Goal: Task Accomplishment & Management: Manage account settings

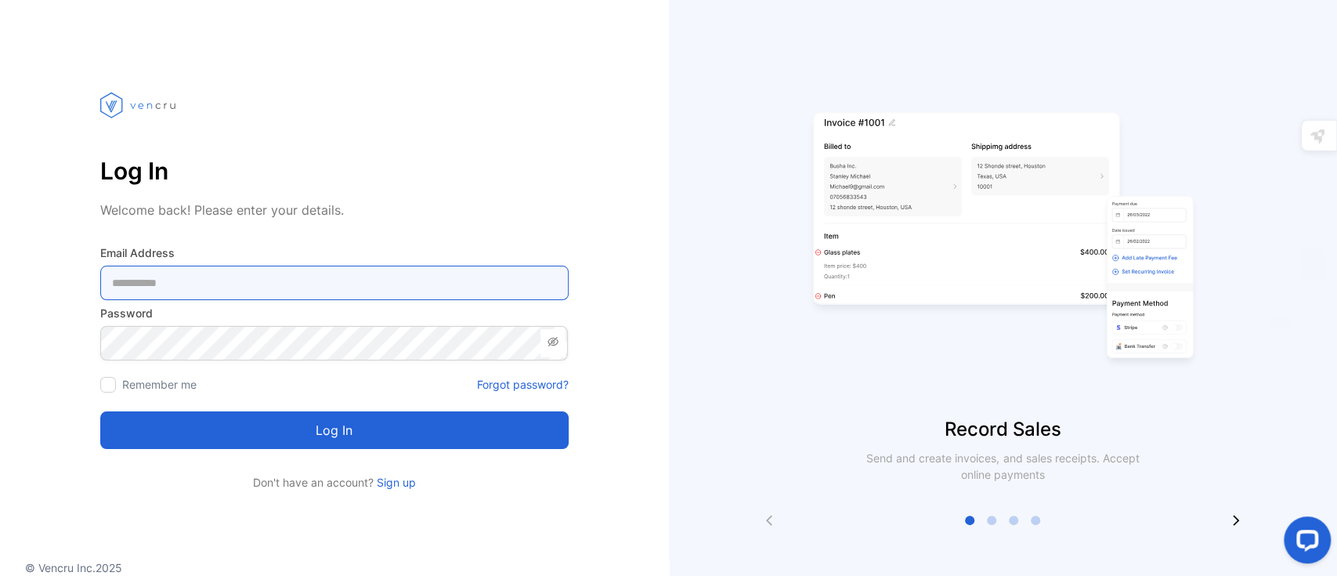
type Address-inputemail "**********"
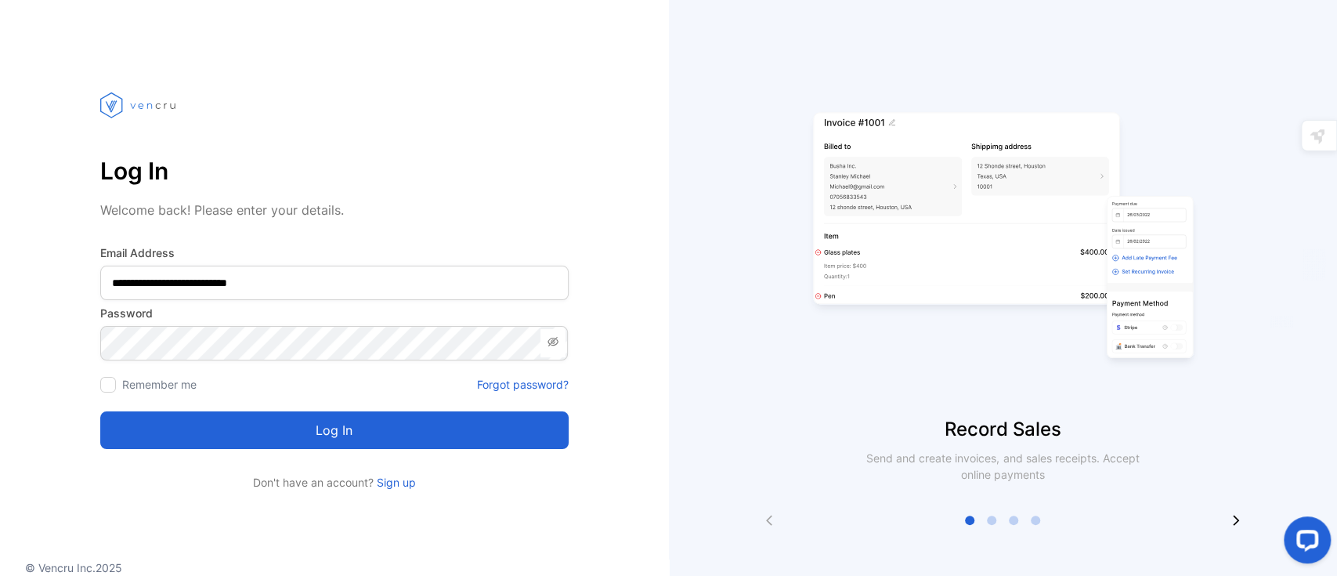
click at [633, 310] on div "**********" at bounding box center [334, 277] width 669 height 428
click at [345, 436] on button "Log in" at bounding box center [334, 430] width 469 height 38
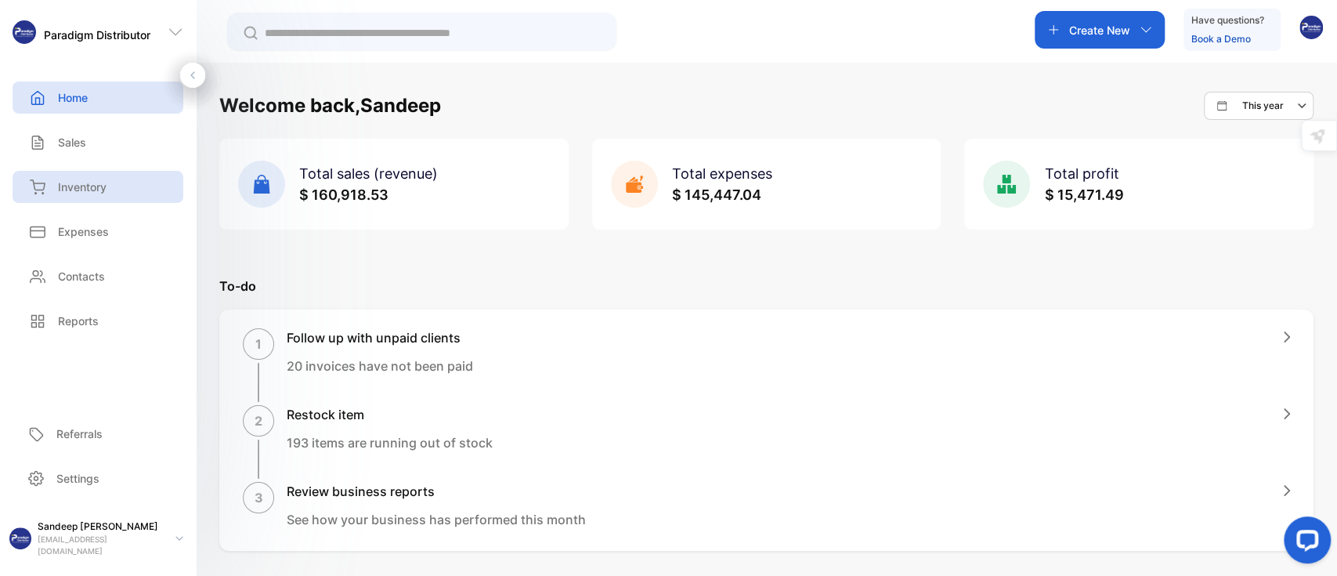
click at [89, 180] on p "Inventory" at bounding box center [82, 187] width 49 height 16
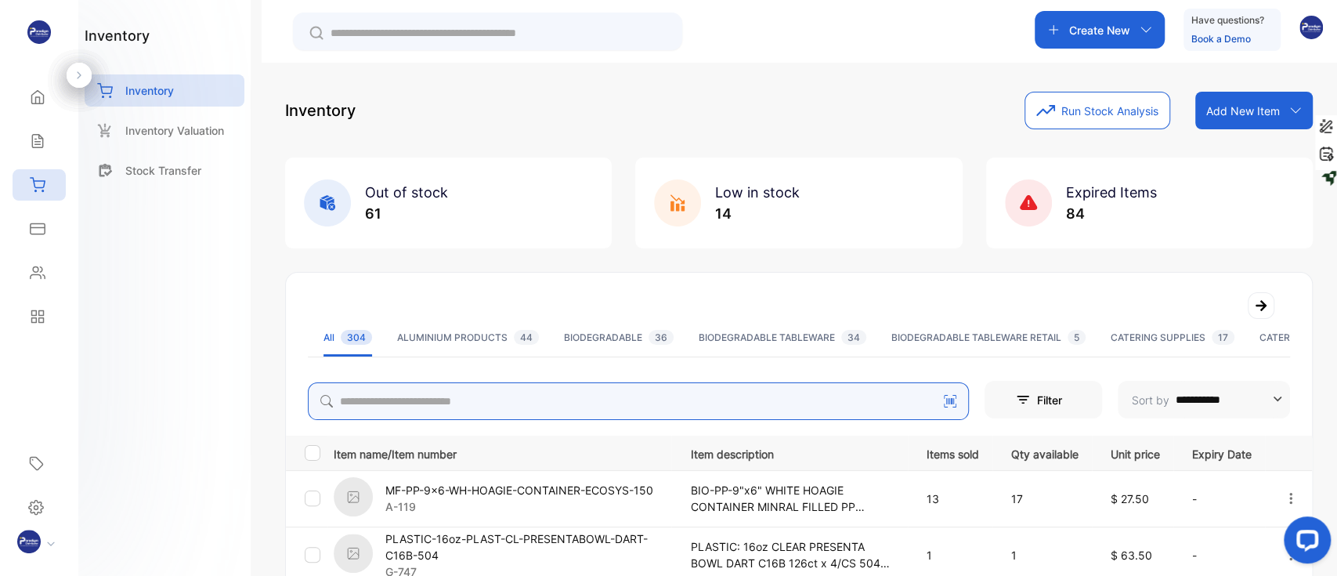
click at [430, 396] on input "search" at bounding box center [638, 401] width 661 height 38
type input "****"
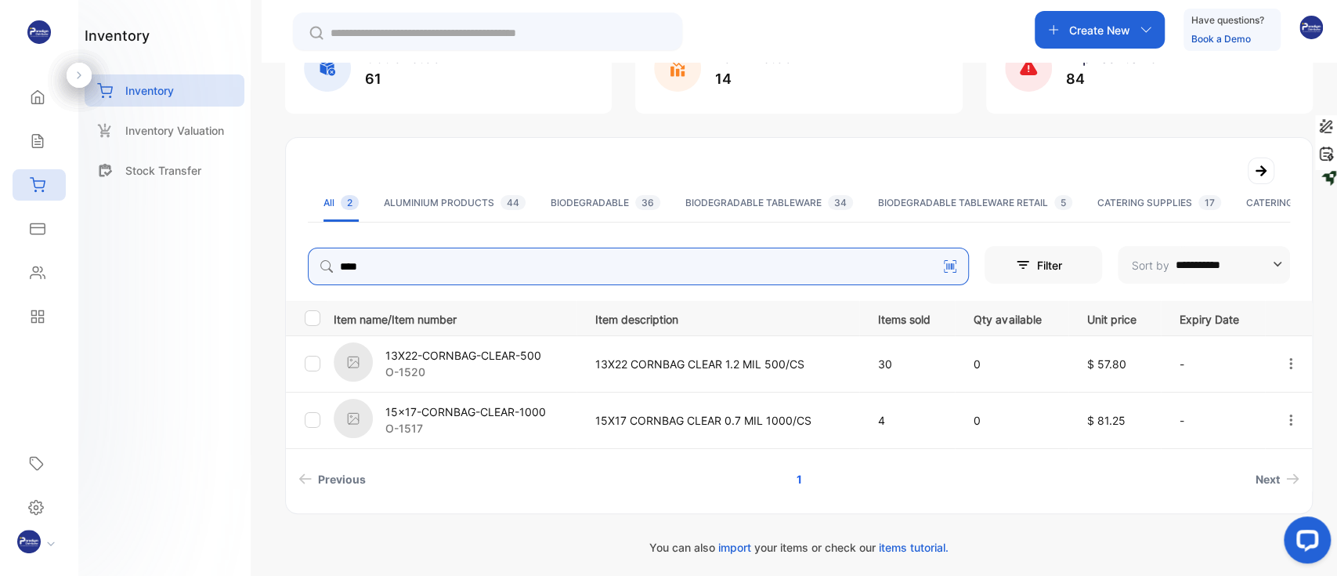
scroll to position [138, 0]
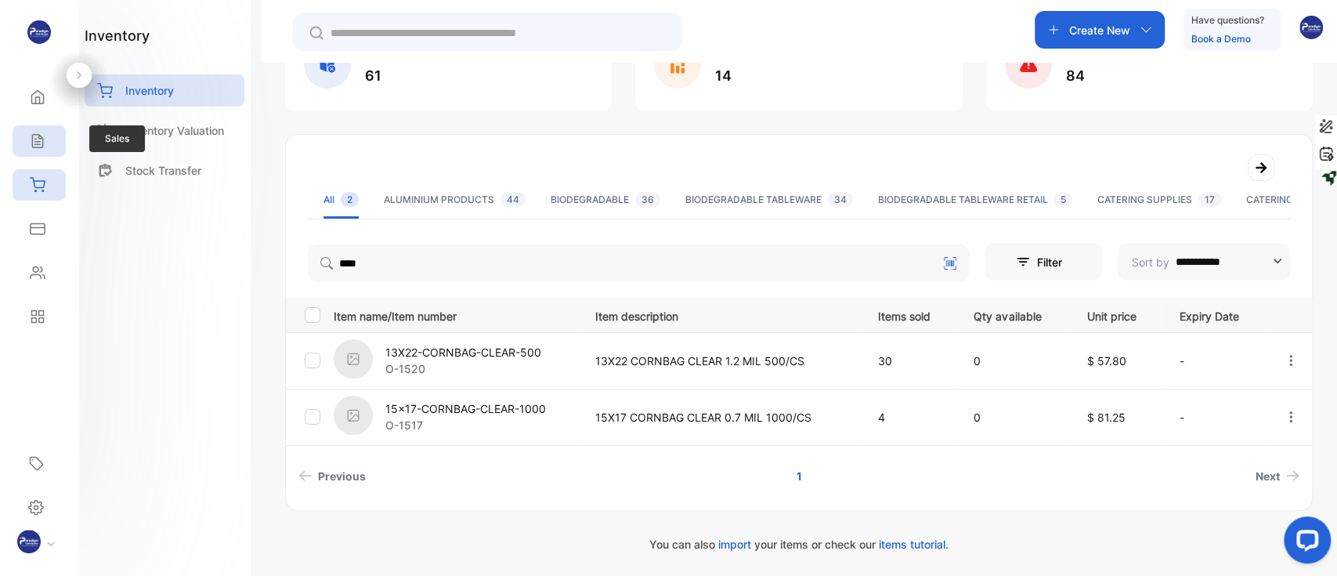
click at [40, 144] on icon at bounding box center [37, 141] width 10 height 13
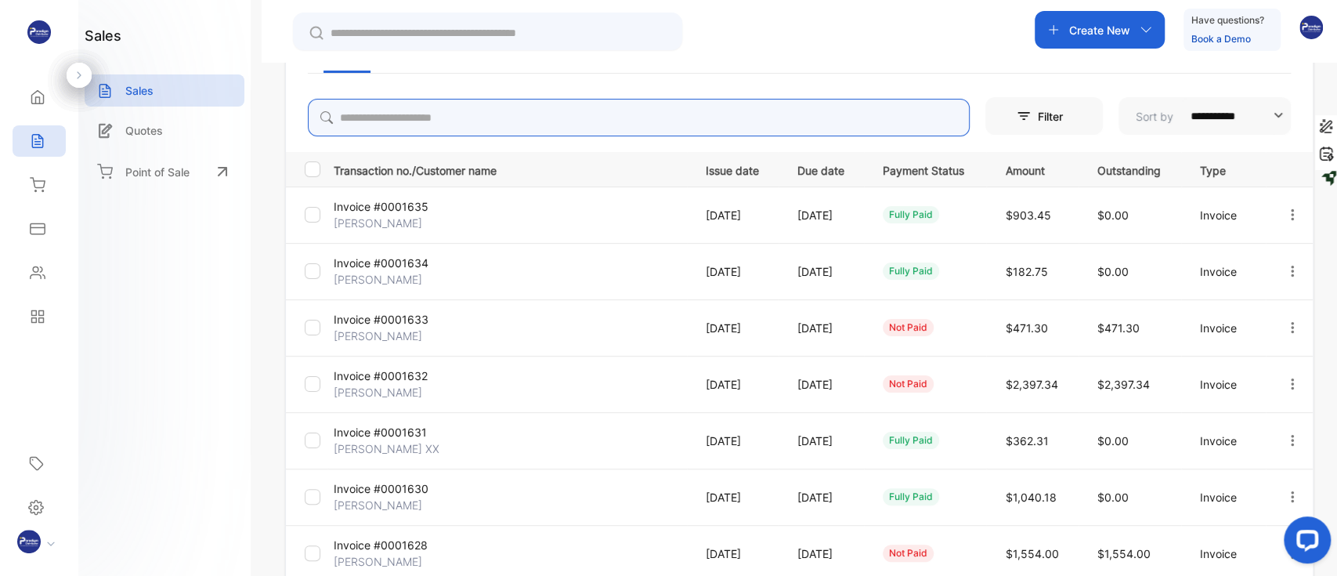
click at [506, 122] on input "search" at bounding box center [639, 118] width 662 height 38
click at [519, 120] on input "search" at bounding box center [639, 118] width 662 height 38
type input "****"
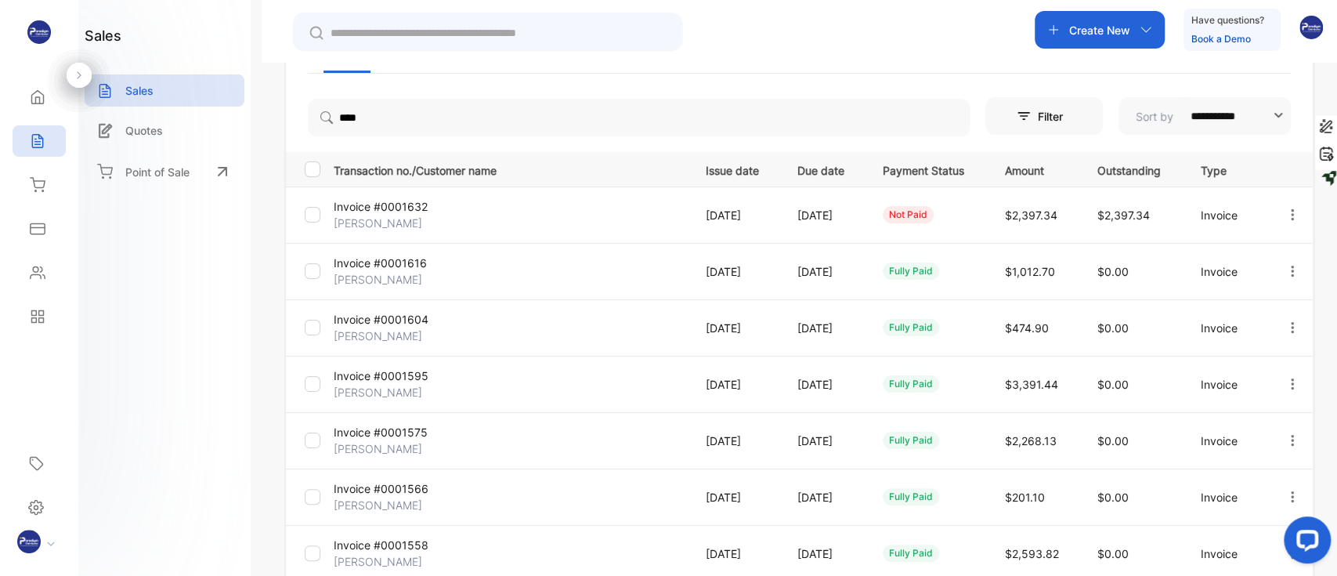
click at [389, 379] on p "Invoice #0001595" at bounding box center [393, 375] width 118 height 16
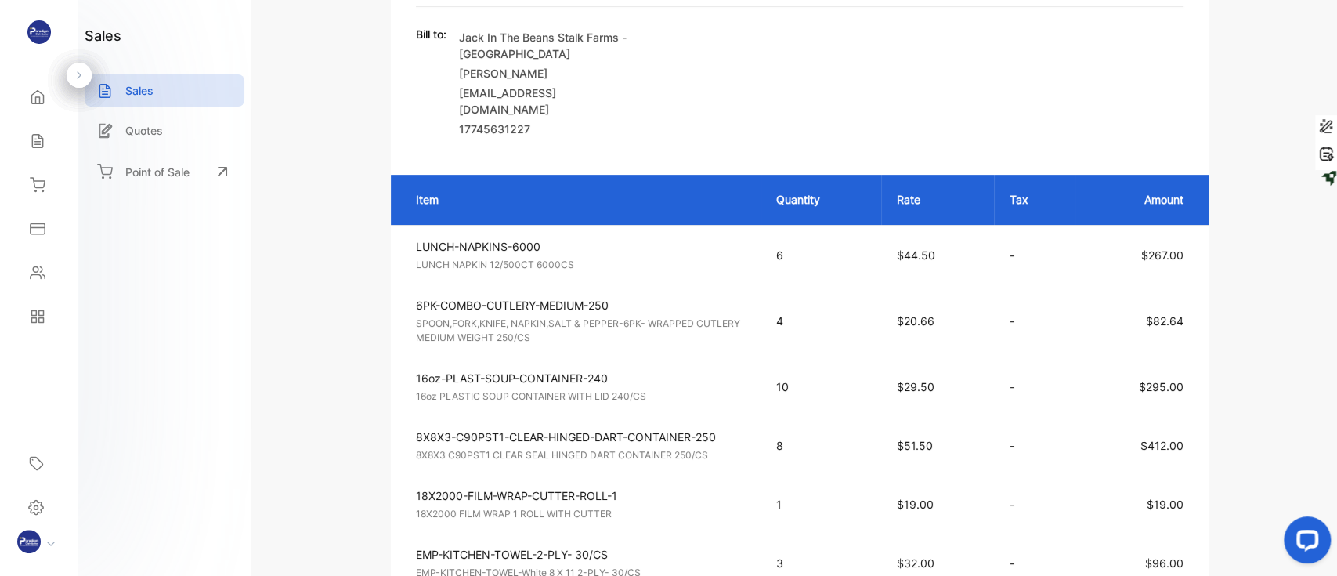
scroll to position [347, 0]
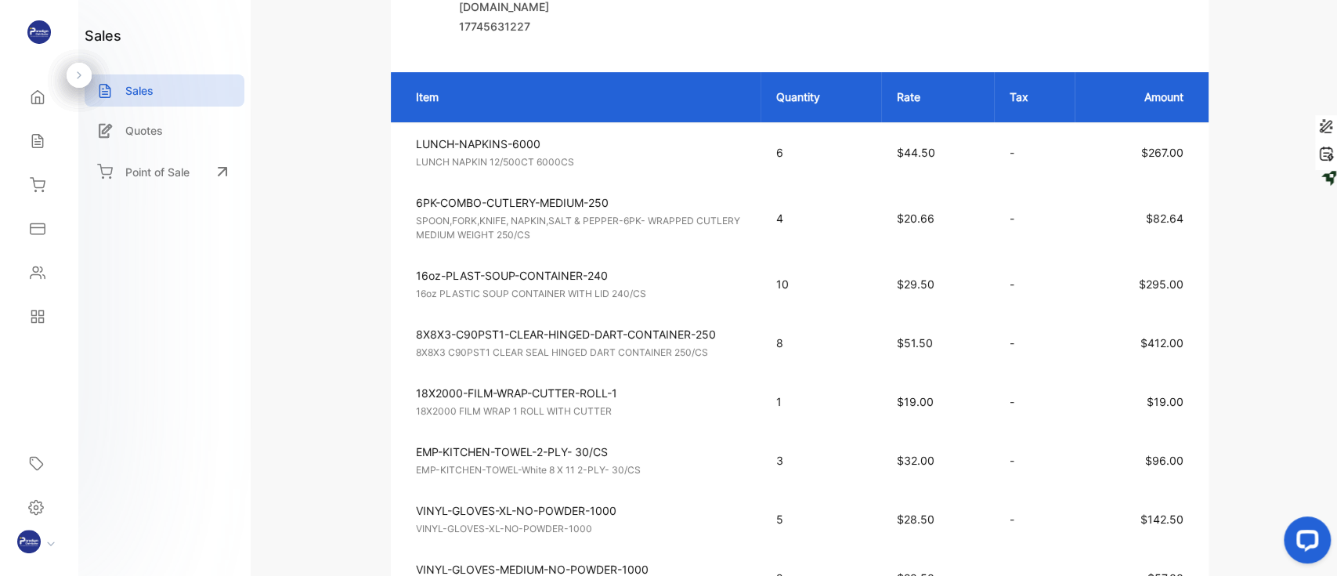
click at [687, 277] on p "16oz-PLAST-SOUP-CONTAINER-240" at bounding box center [582, 275] width 332 height 16
click at [704, 273] on td "16oz-PLAST-SOUP-CONTAINER-240 16oz PLASTIC SOUP CONTAINER WITH LID 240/CS Unit …" at bounding box center [576, 284] width 370 height 59
click at [710, 284] on p "16oz-PLAST-SOUP-CONTAINER-240" at bounding box center [582, 275] width 332 height 16
click at [725, 294] on div "16oz-PLAST-SOUP-CONTAINER-240 16oz PLASTIC SOUP CONTAINER WITH LID 240/CS Unit …" at bounding box center [582, 284] width 332 height 34
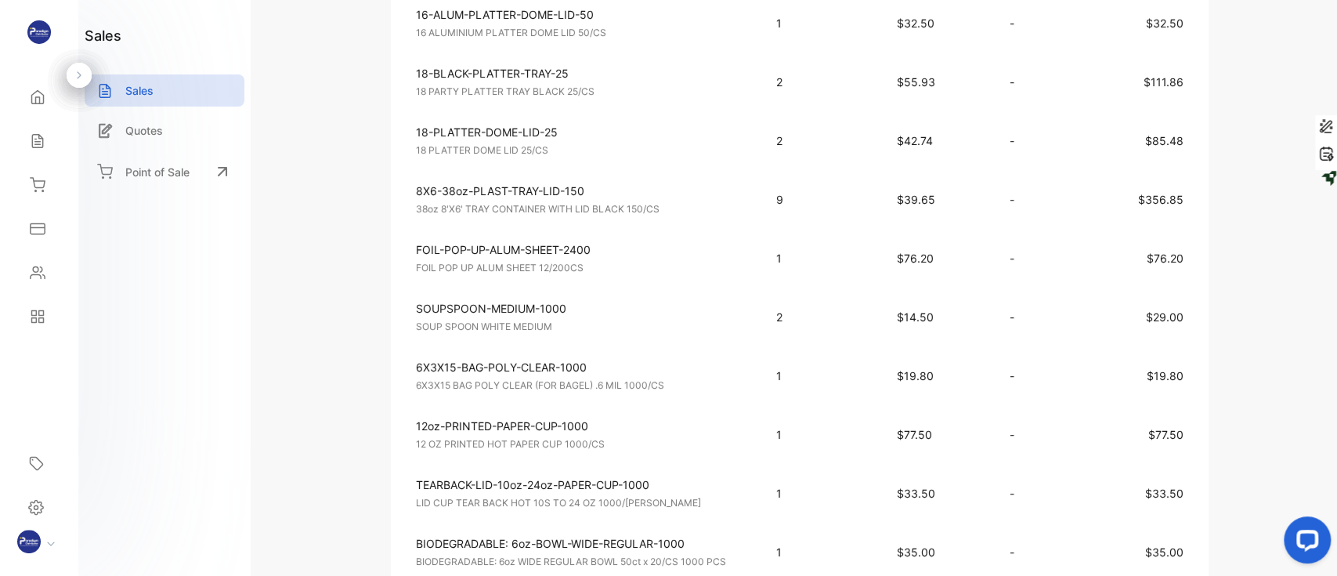
scroll to position [1183, 0]
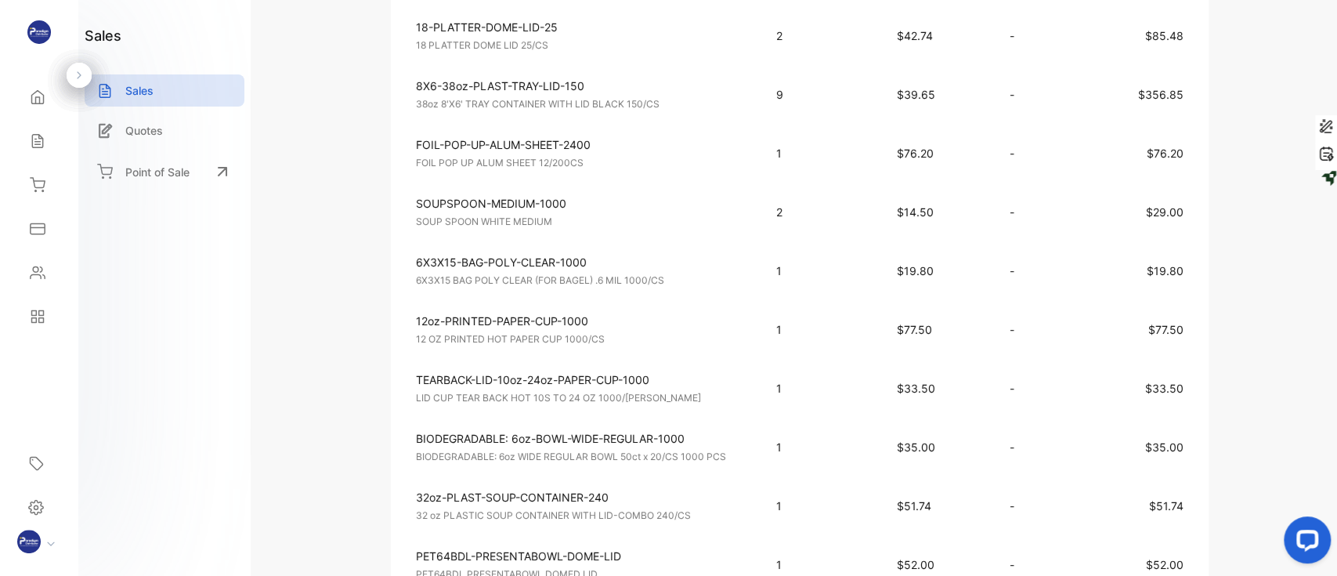
click at [719, 325] on p "12oz-PRINTED-PAPER-CUP-1000" at bounding box center [582, 321] width 332 height 16
click at [719, 359] on td "12oz-PRINTED-PAPER-CUP-1000 12 OZ PRINTED HOT PAPER CUP 1000/CS Unit price: $77…" at bounding box center [576, 329] width 370 height 59
click at [737, 377] on td "TEARBACK-LID-10oz-24oz-PAPER-CUP-1000 LID CUP TEAR BACK HOT 10S TO 24 OZ 1000/[…" at bounding box center [576, 388] width 370 height 59
click at [742, 399] on div "TEARBACK-LID-10oz-24oz-PAPER-CUP-1000 LID CUP TEAR BACK HOT 10S TO 24 OZ 1000/[…" at bounding box center [582, 388] width 332 height 34
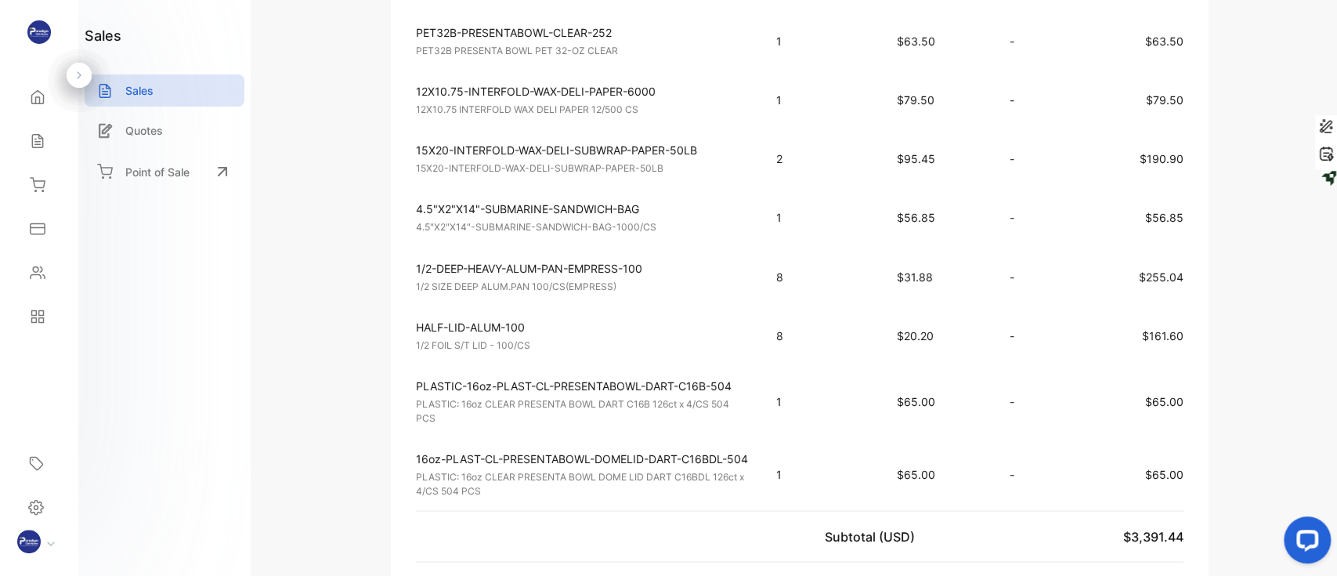
scroll to position [1810, 0]
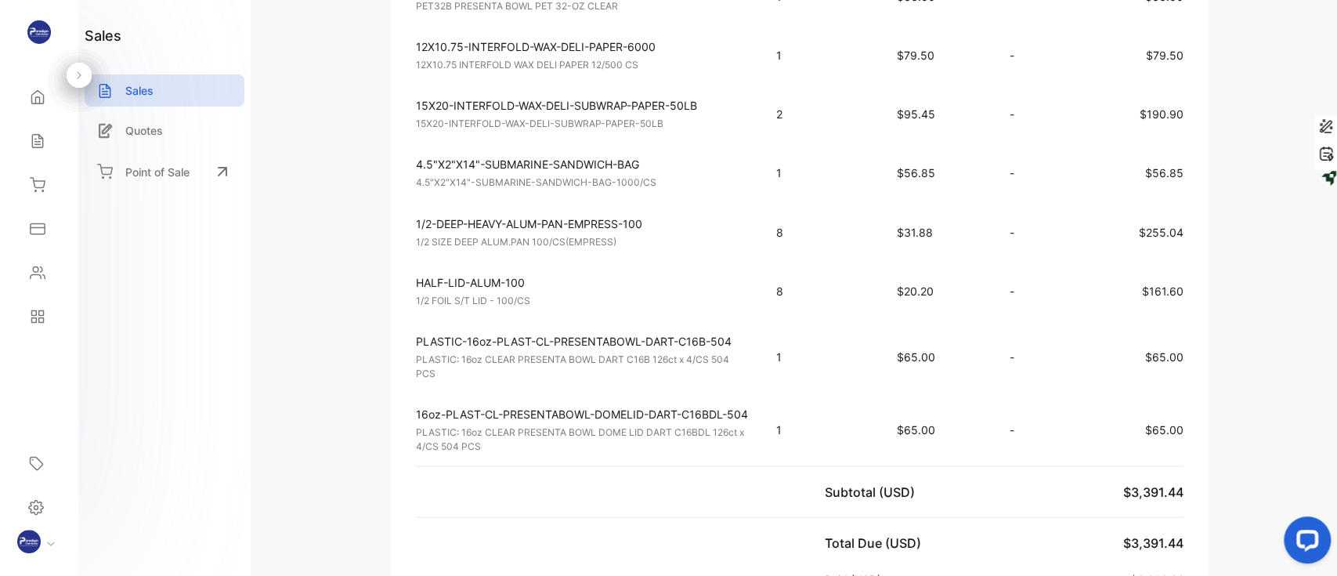
drag, startPoint x: 680, startPoint y: 291, endPoint x: 702, endPoint y: 288, distance: 22.1
click at [681, 290] on p "HALF-LID-ALUM-100" at bounding box center [582, 281] width 332 height 16
click at [702, 288] on p "HALF-LID-ALUM-100" at bounding box center [582, 281] width 332 height 16
click at [719, 284] on p "HALF-LID-ALUM-100" at bounding box center [582, 281] width 332 height 16
click at [730, 280] on td "HALF-LID-ALUM-100 1/2 FOIL S/T LID - 100/CS Unit price: $20.20" at bounding box center [576, 290] width 370 height 59
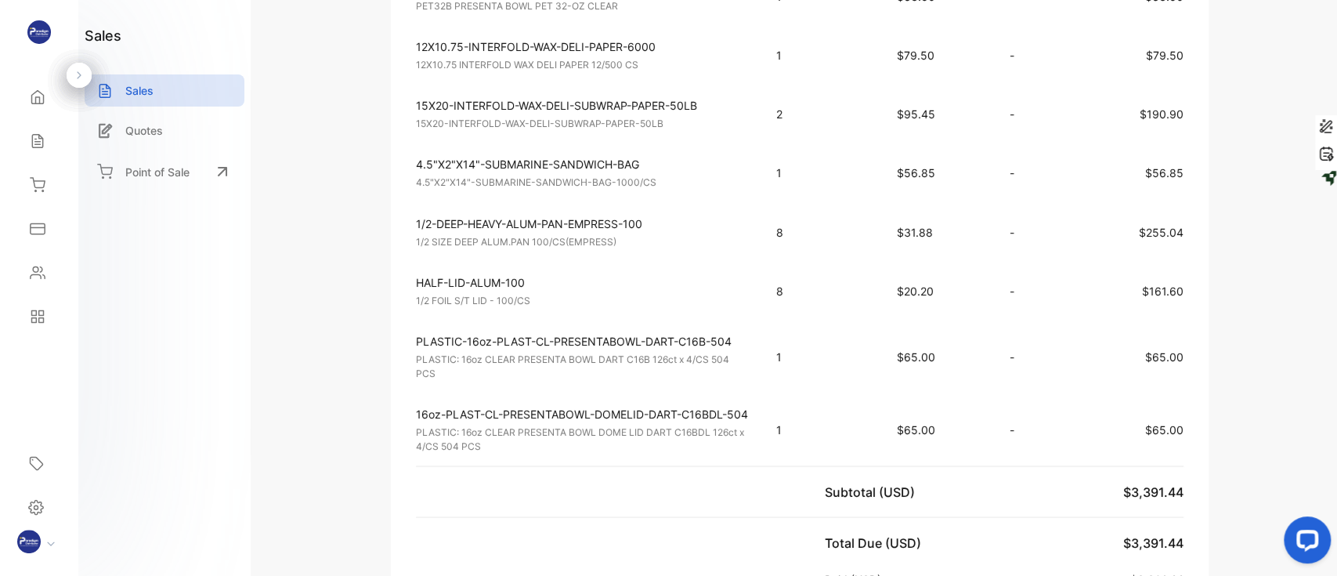
click at [720, 302] on div "HALF-LID-ALUM-100 1/2 FOIL S/T LID - 100/CS Unit price: $20.20" at bounding box center [582, 290] width 332 height 34
click at [740, 304] on p "1/2 FOIL S/T LID - 100/CS" at bounding box center [582, 300] width 332 height 14
click at [684, 307] on p "1/2 FOIL S/T LID - 100/CS" at bounding box center [582, 300] width 332 height 14
click at [704, 307] on p "1/2 FOIL S/T LID - 100/CS" at bounding box center [582, 300] width 332 height 14
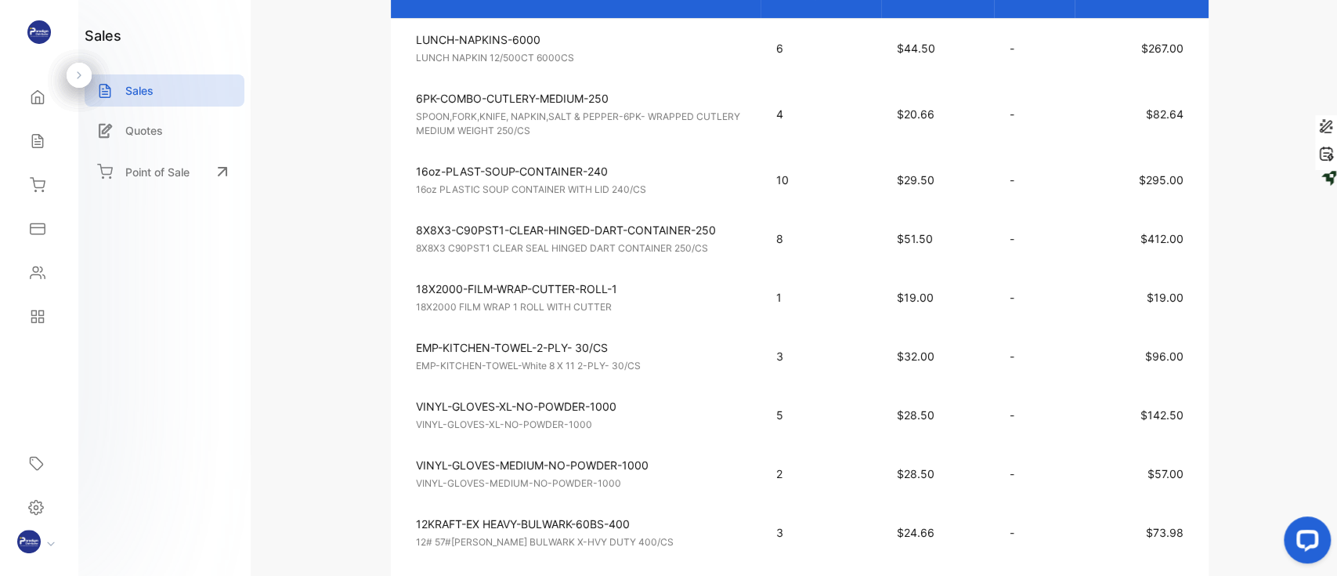
scroll to position [347, 0]
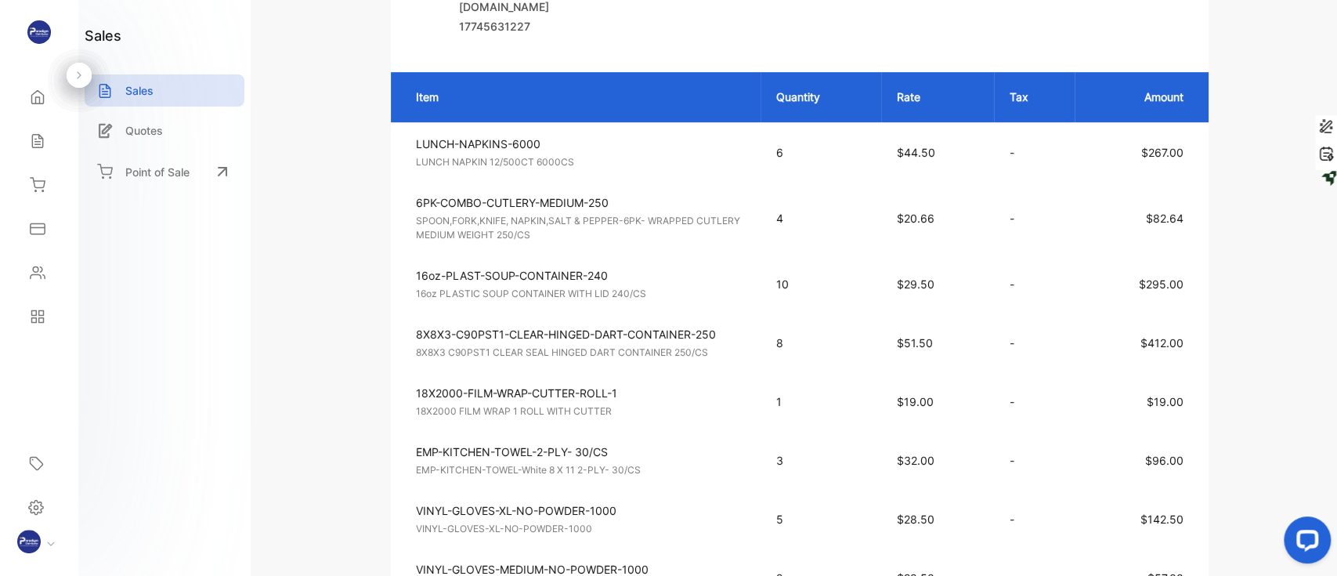
click at [690, 209] on p "6PK-COMBO-CUTLERY-MEDIUM-250" at bounding box center [582, 202] width 332 height 16
drag, startPoint x: 713, startPoint y: 179, endPoint x: 706, endPoint y: 208, distance: 30.6
click at [713, 179] on td "LUNCH-NAPKINS-6000 LUNCH NAPKIN 12/500CT 6000CS Unit price: $44.50" at bounding box center [576, 152] width 370 height 60
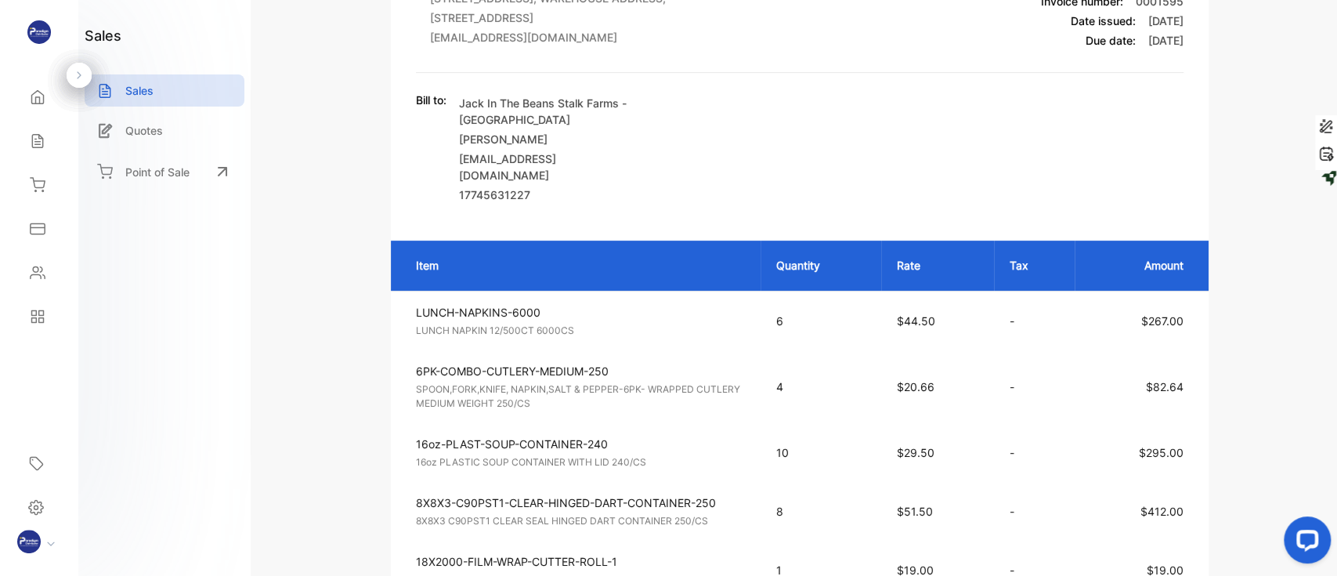
scroll to position [34, 0]
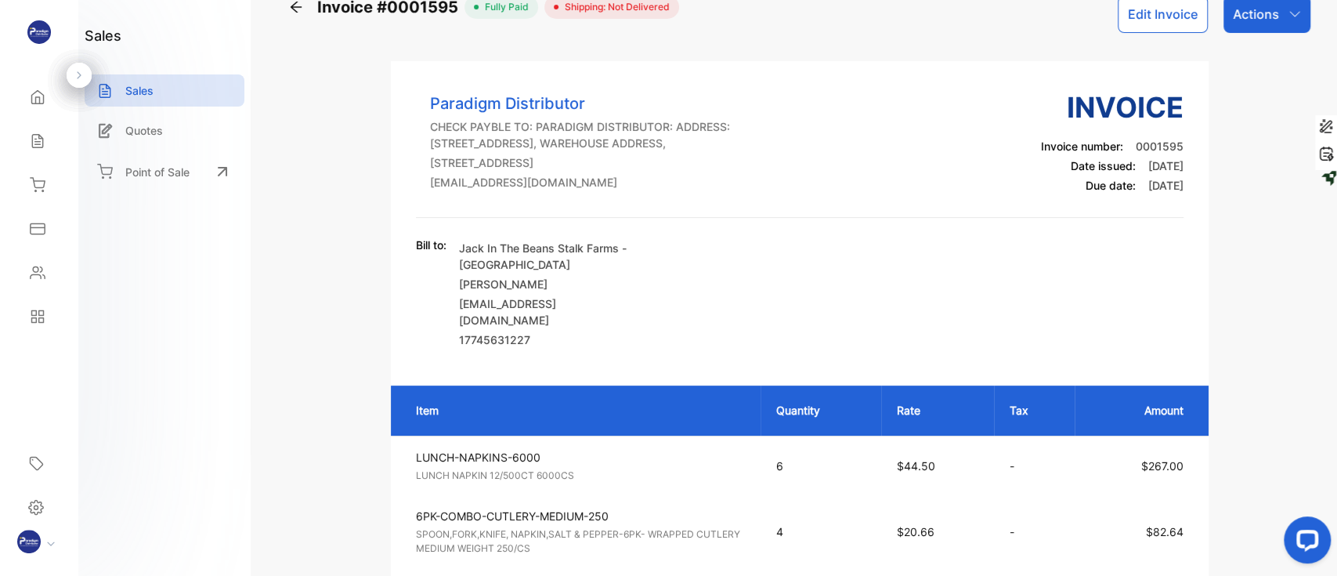
click at [295, 9] on icon at bounding box center [296, 7] width 16 height 16
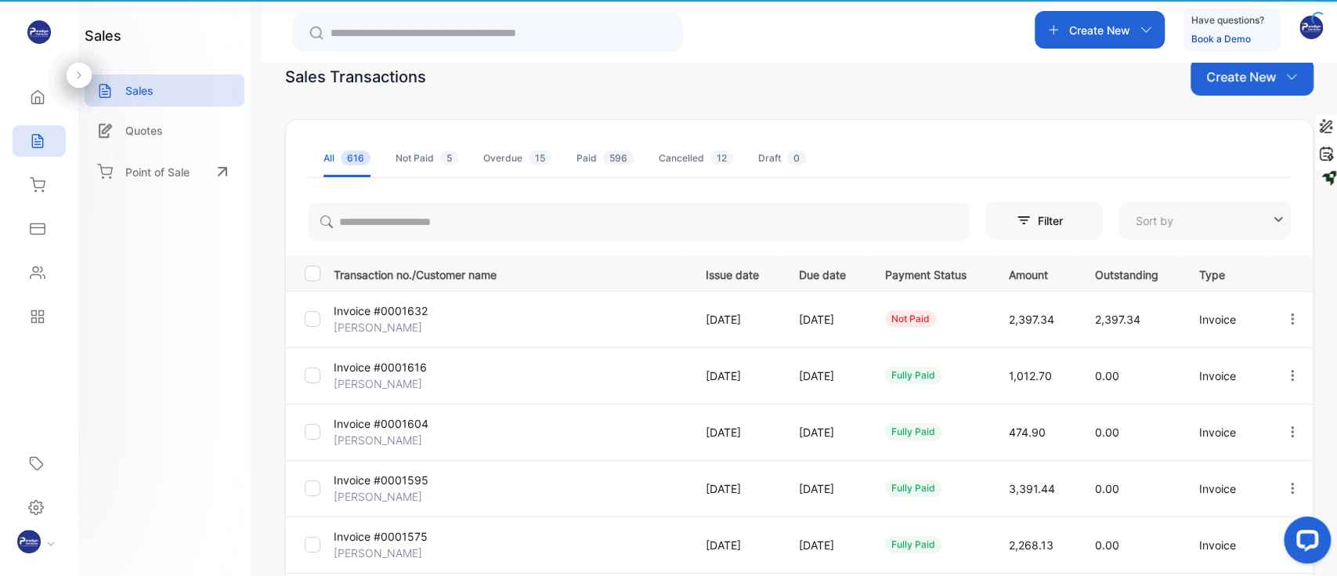
type input "**********"
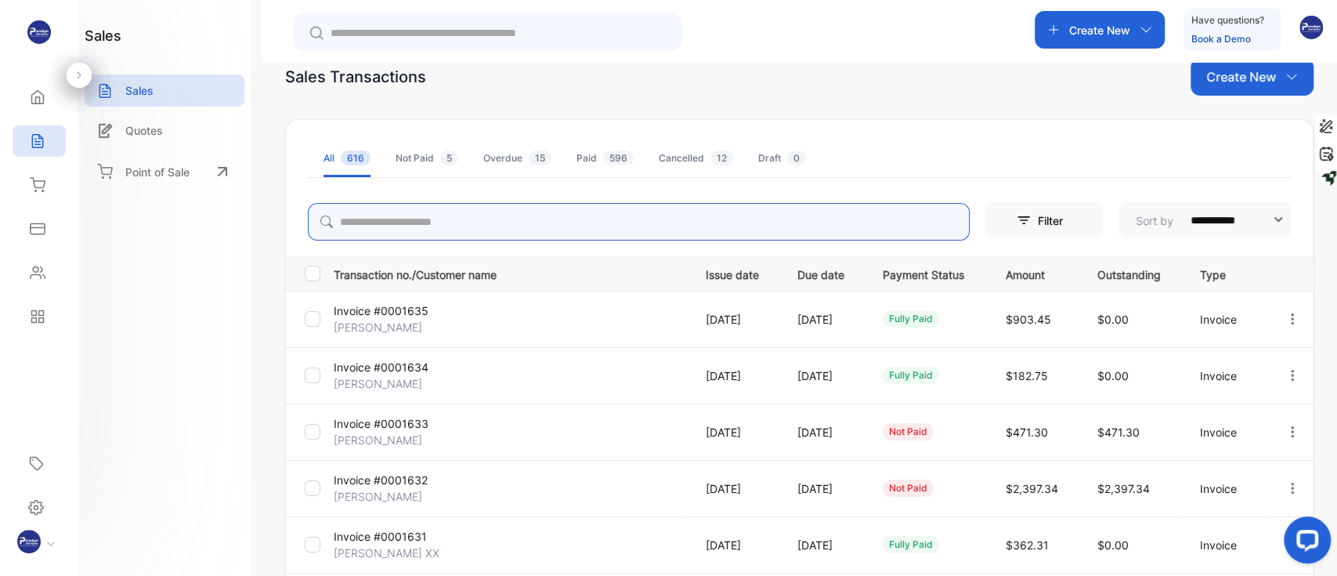
click at [480, 223] on input "search" at bounding box center [639, 222] width 662 height 38
type input "****"
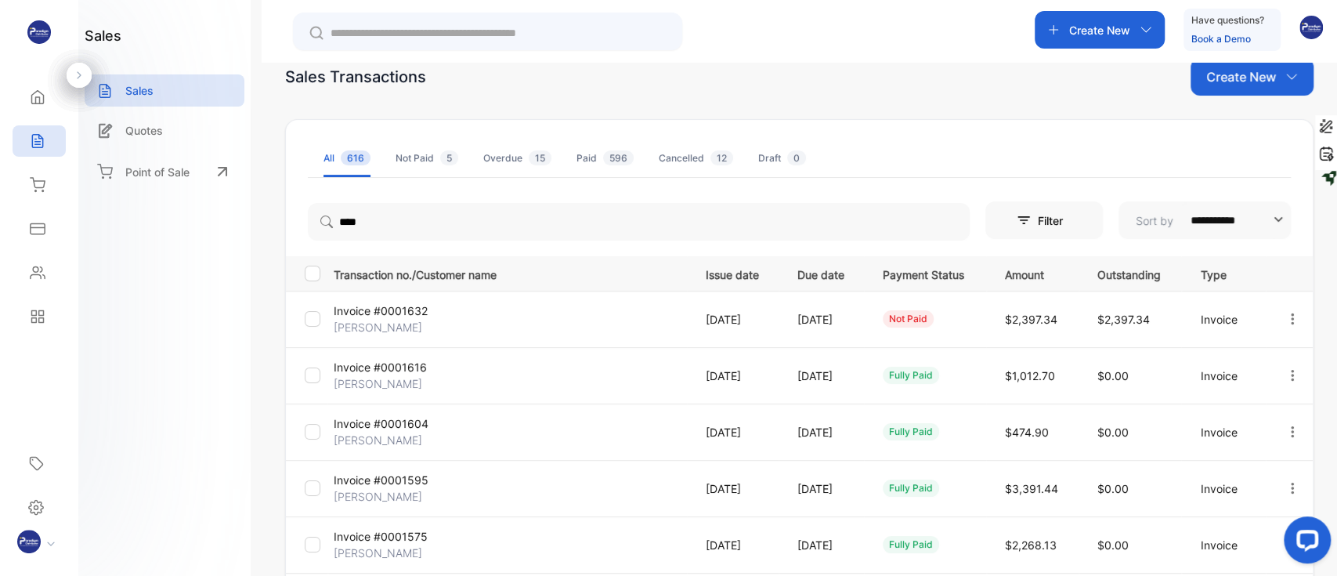
click at [919, 86] on div "Sales Transactions Create New" at bounding box center [799, 77] width 1029 height 38
drag, startPoint x: 1335, startPoint y: 125, endPoint x: 1334, endPoint y: 217, distance: 92.5
click at [1334, 217] on html "**********" at bounding box center [668, 335] width 1337 height 670
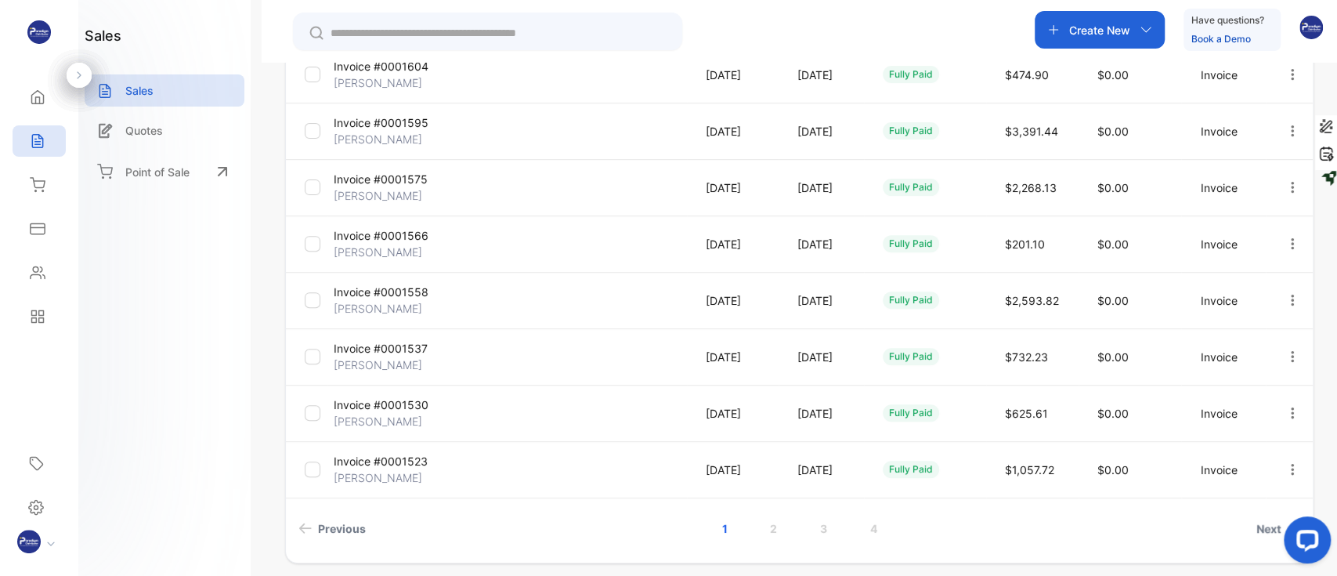
scroll to position [425, 0]
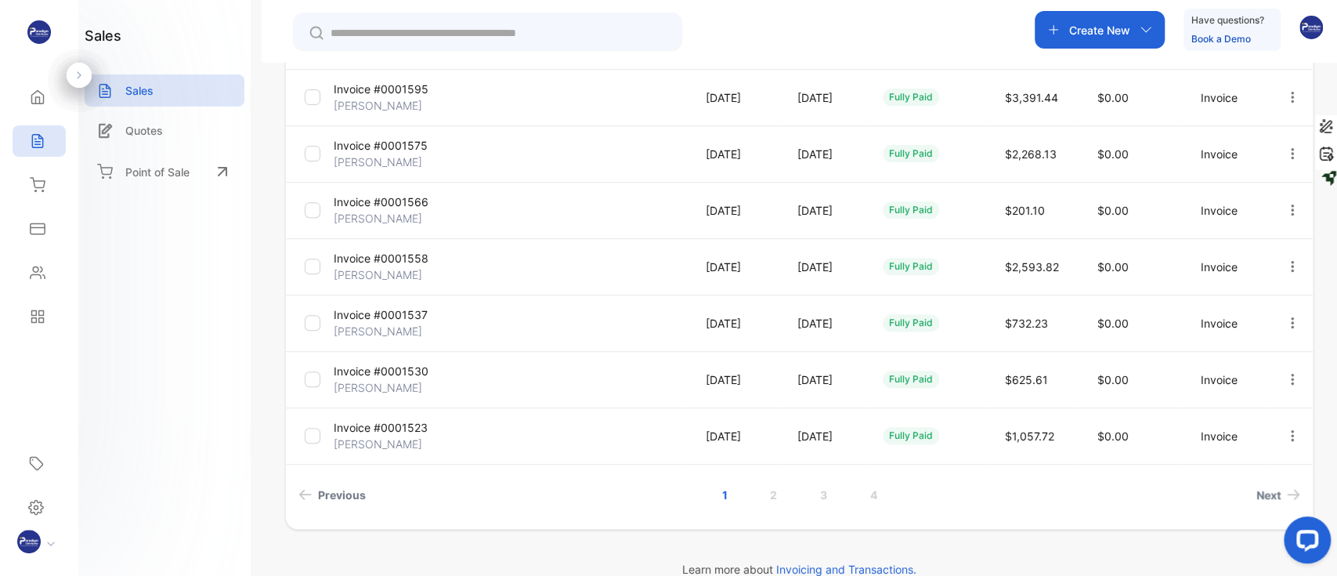
click at [378, 437] on p "[PERSON_NAME]" at bounding box center [393, 444] width 118 height 16
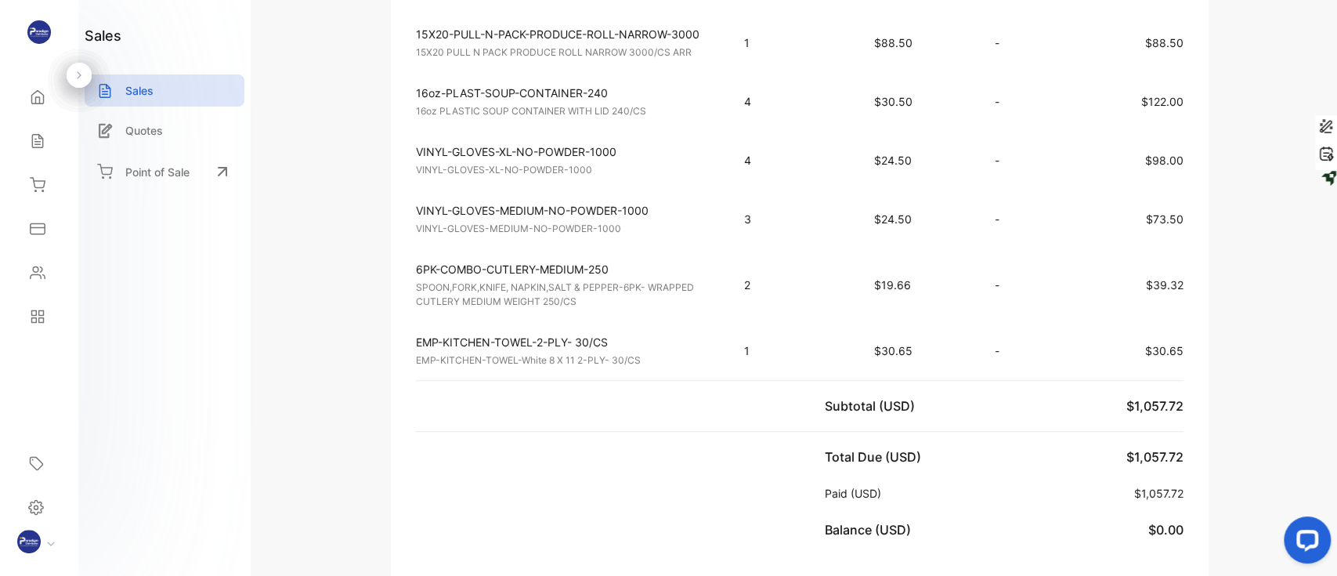
scroll to position [320, 0]
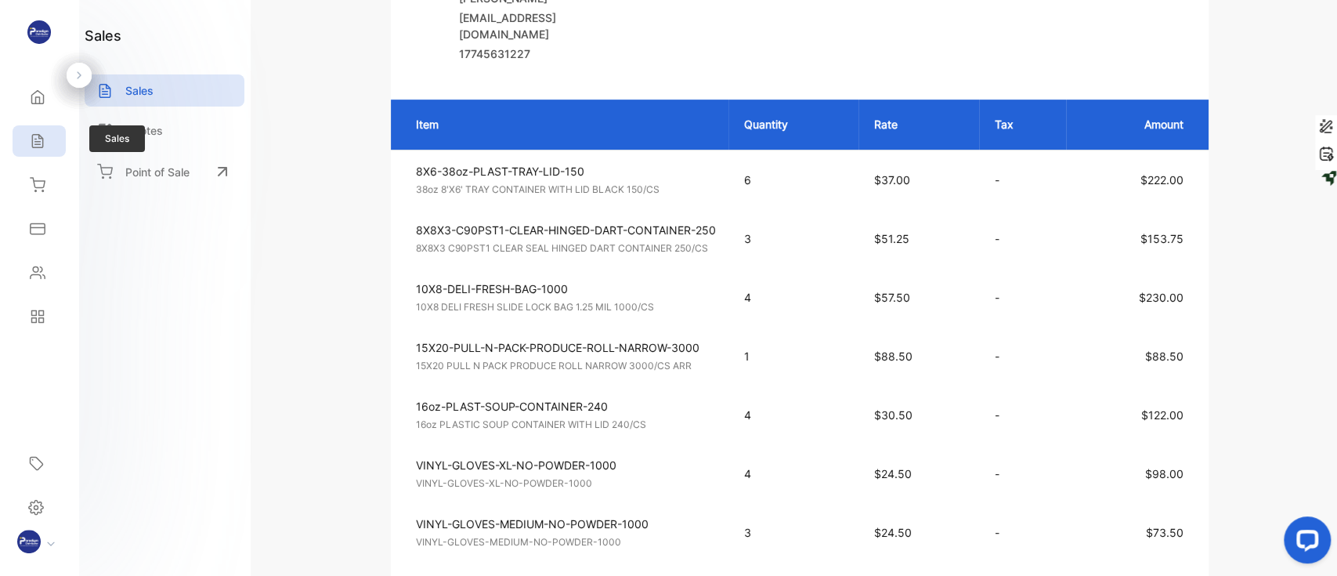
click at [38, 147] on icon at bounding box center [37, 141] width 10 height 13
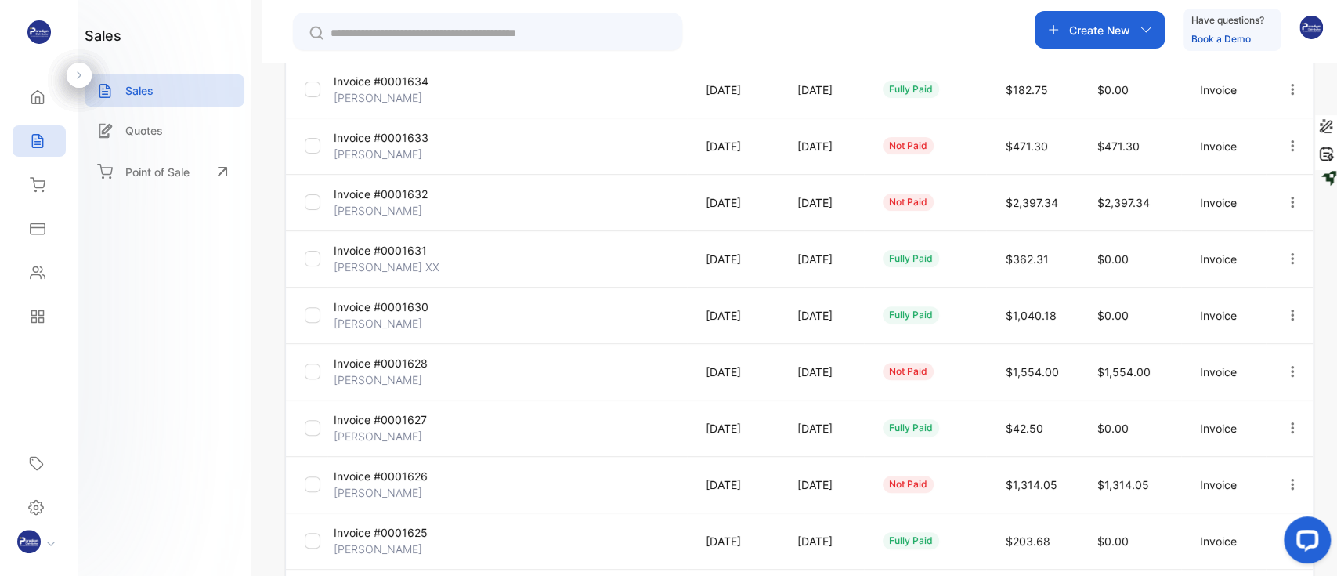
click at [446, 34] on input "text" at bounding box center [499, 33] width 336 height 16
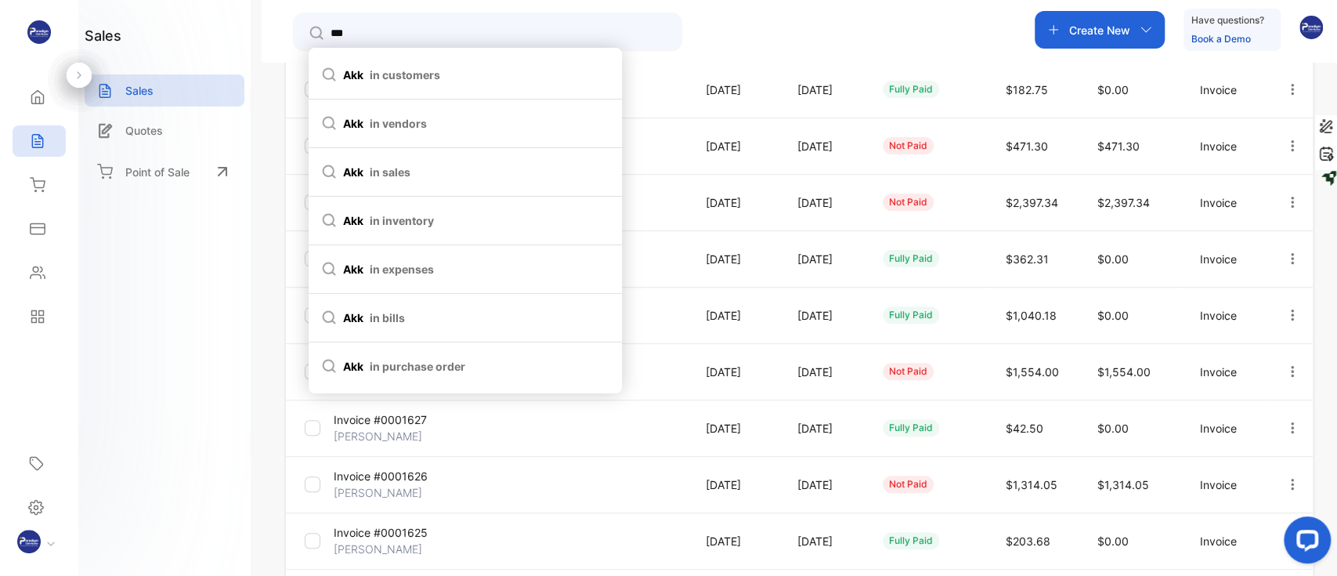
type input "****"
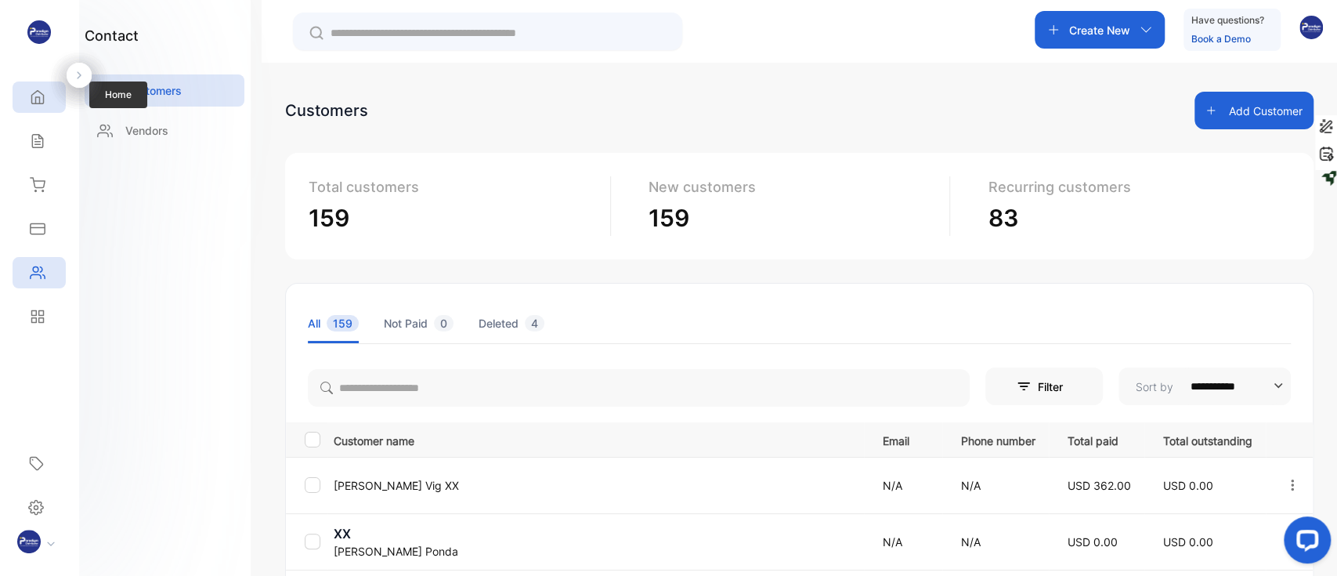
click at [43, 91] on icon at bounding box center [38, 97] width 16 height 16
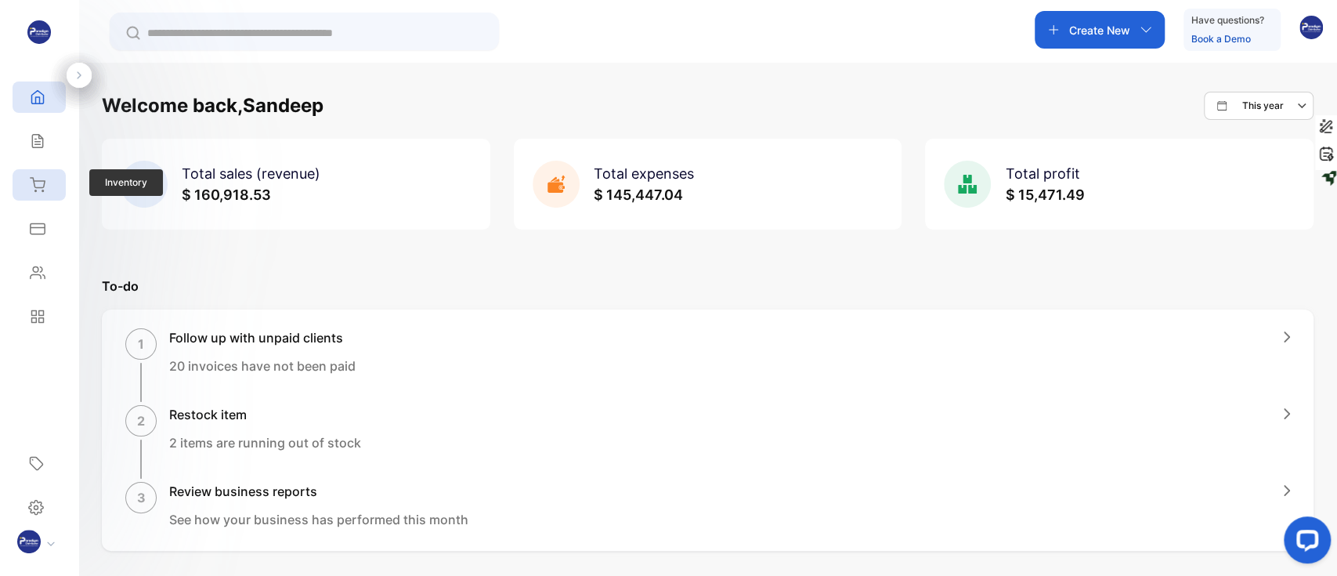
click at [42, 190] on icon at bounding box center [38, 184] width 14 height 13
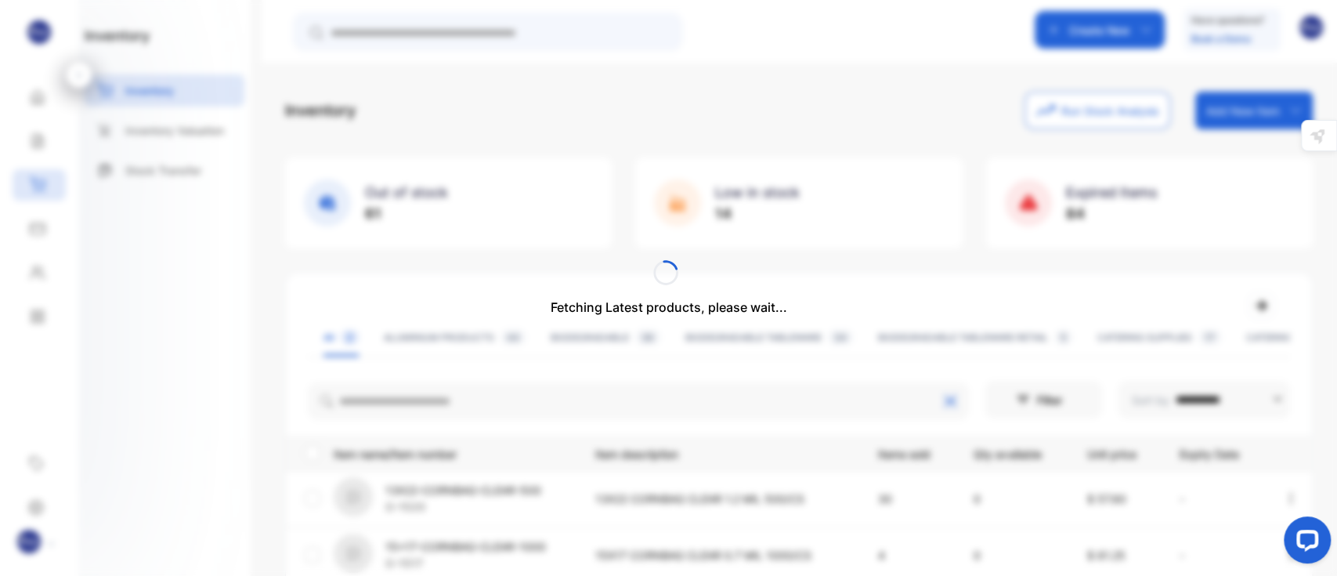
click at [412, 404] on div "Fetching Latest products, please wait..." at bounding box center [668, 288] width 1337 height 576
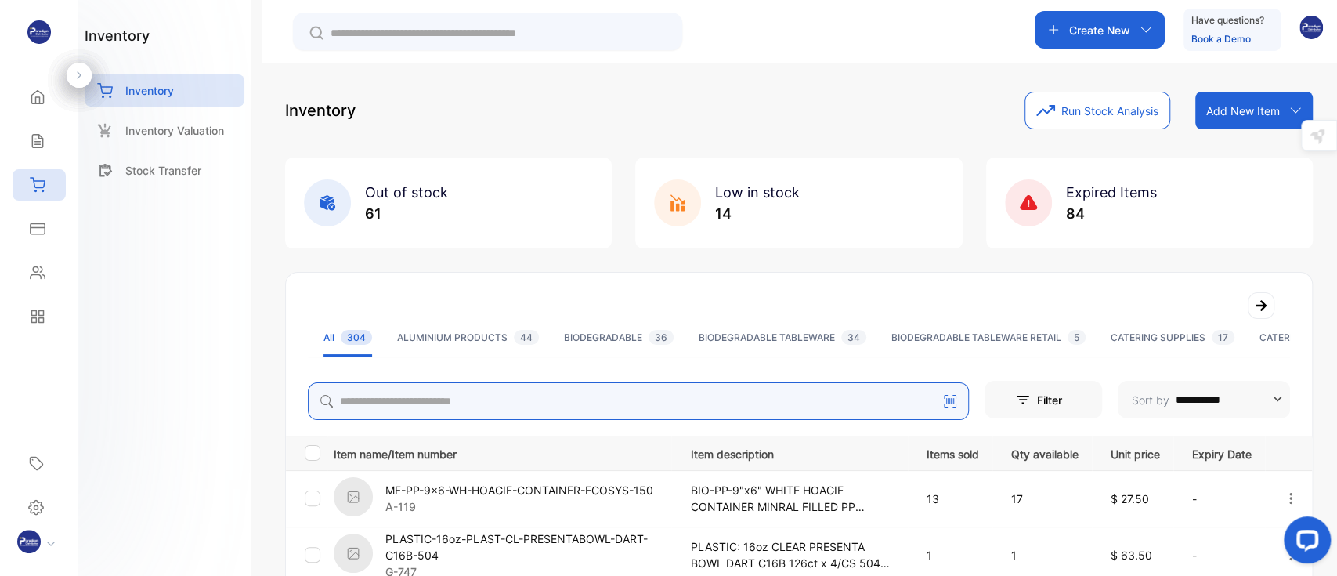
click at [417, 400] on input "search" at bounding box center [638, 401] width 661 height 38
type input "******"
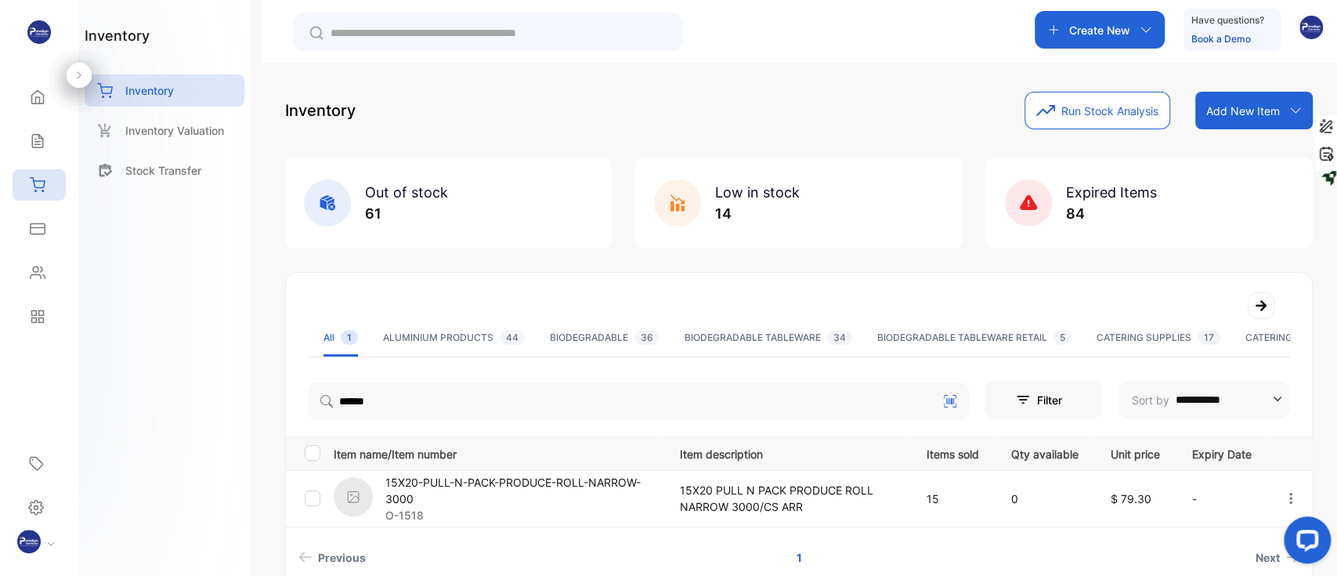
click at [757, 482] on p "15X20 PULL N PACK PRODUCE ROLL NARROW 3000/CS ARR" at bounding box center [786, 498] width 215 height 33
click at [461, 486] on p "15X20-PULL-N-PACK-PRODUCE-ROLL-NARROW-3000" at bounding box center [522, 490] width 274 height 33
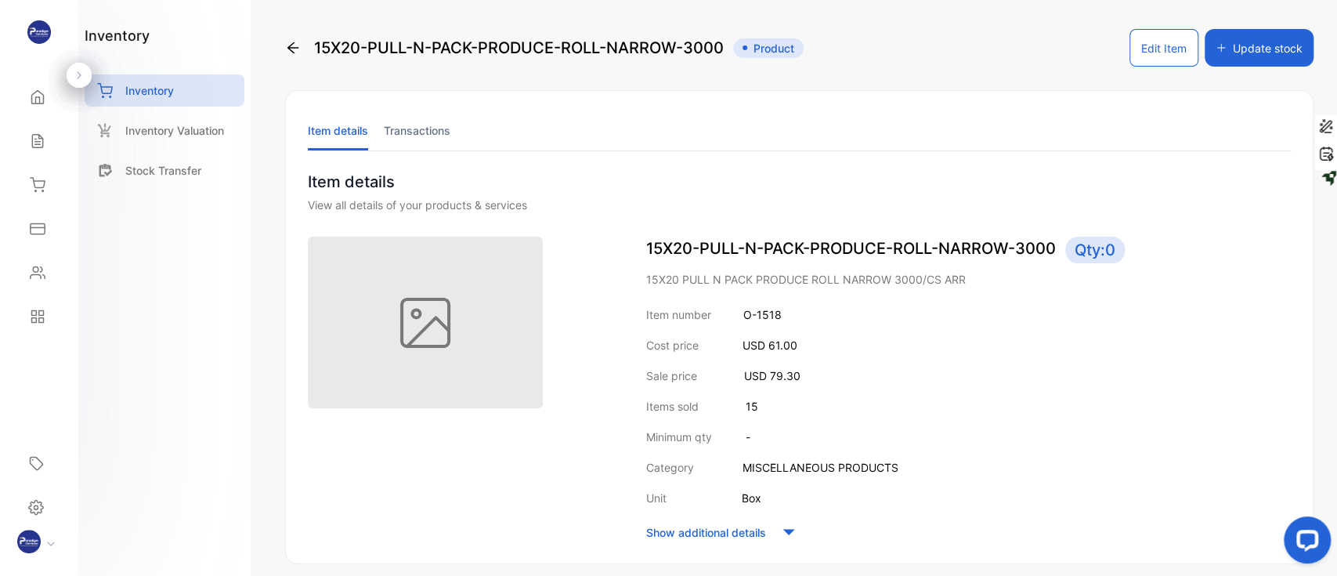
click at [294, 46] on icon at bounding box center [293, 48] width 16 height 16
